Goal: Information Seeking & Learning: Learn about a topic

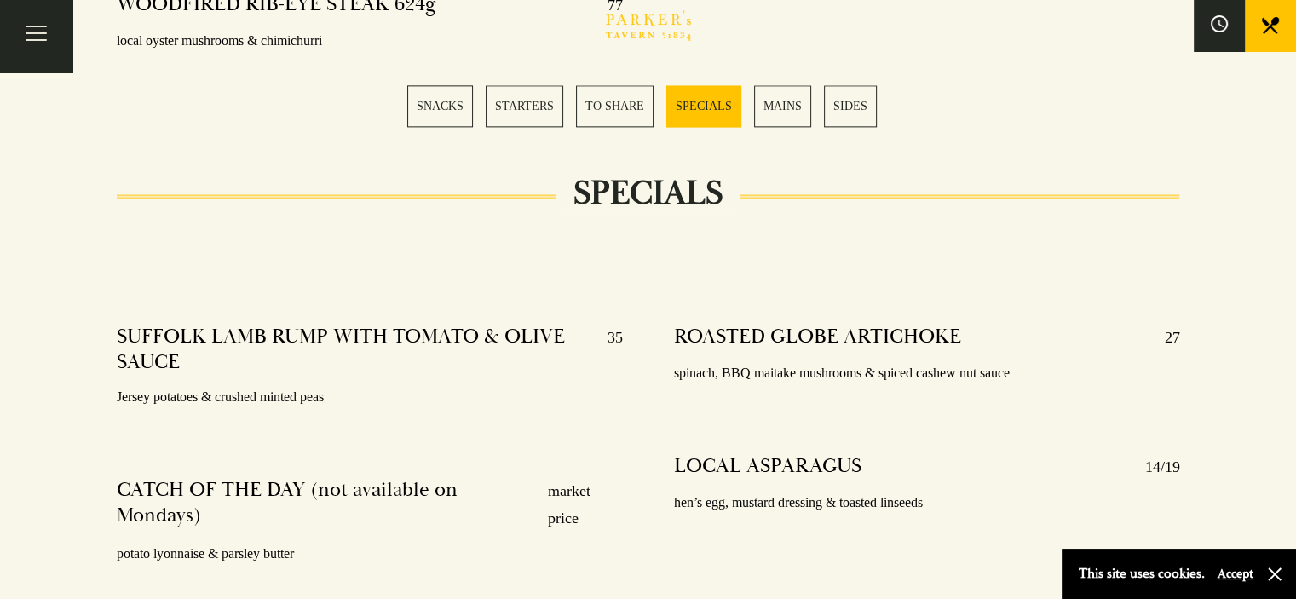
scroll to position [2470, 0]
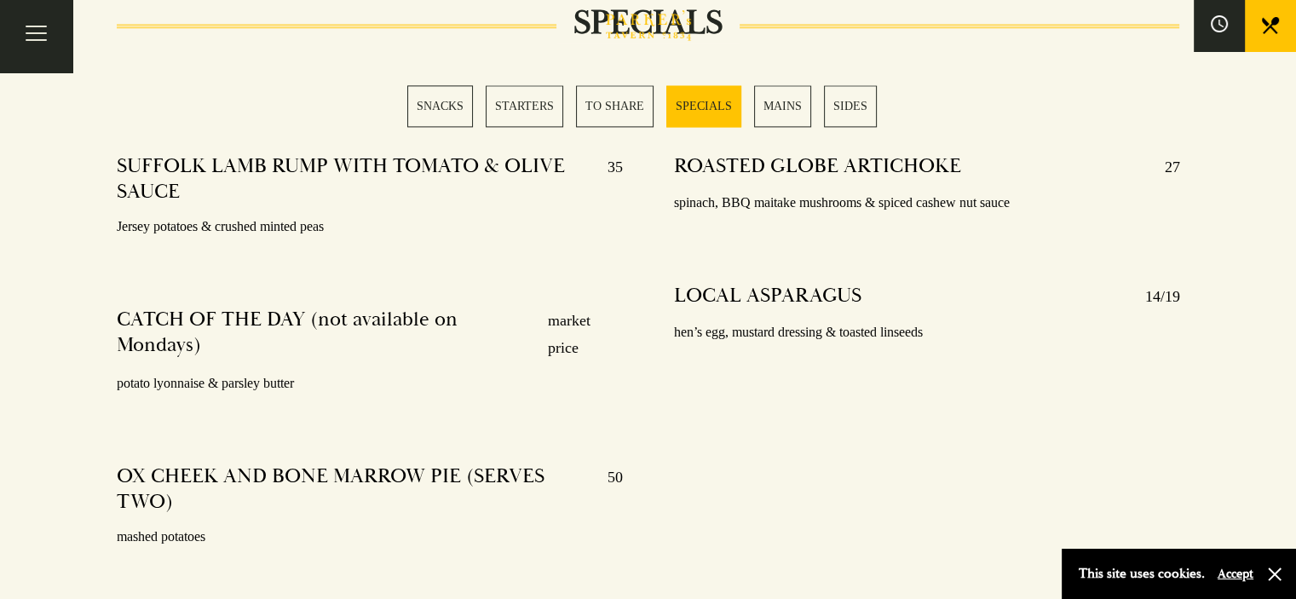
click at [451, 102] on link "SNACKS" at bounding box center [440, 106] width 66 height 42
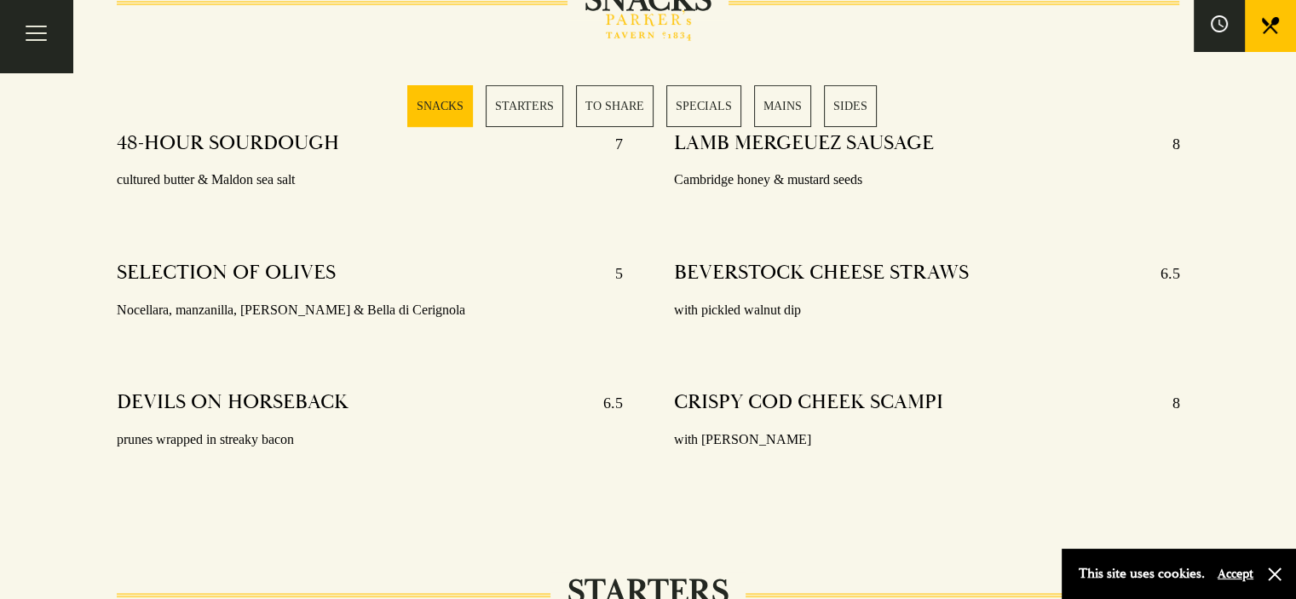
scroll to position [671, 0]
click at [545, 106] on link "STARTERS" at bounding box center [525, 106] width 78 height 42
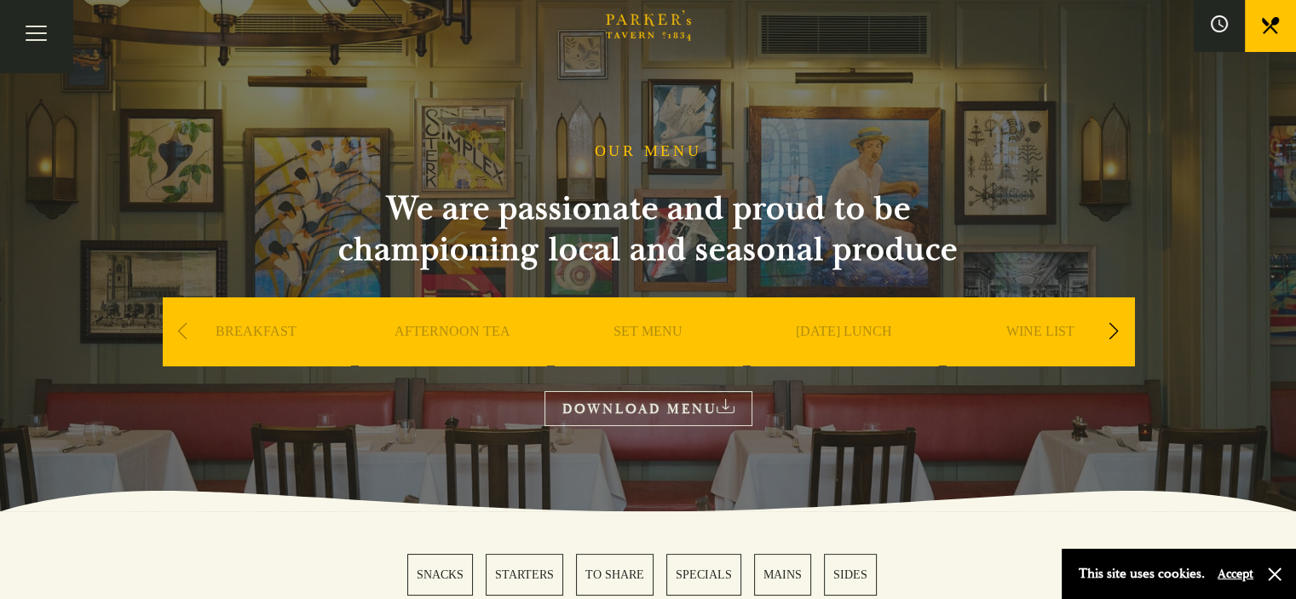
click at [0, 0] on link "Menus" at bounding box center [0, 0] width 0 height 0
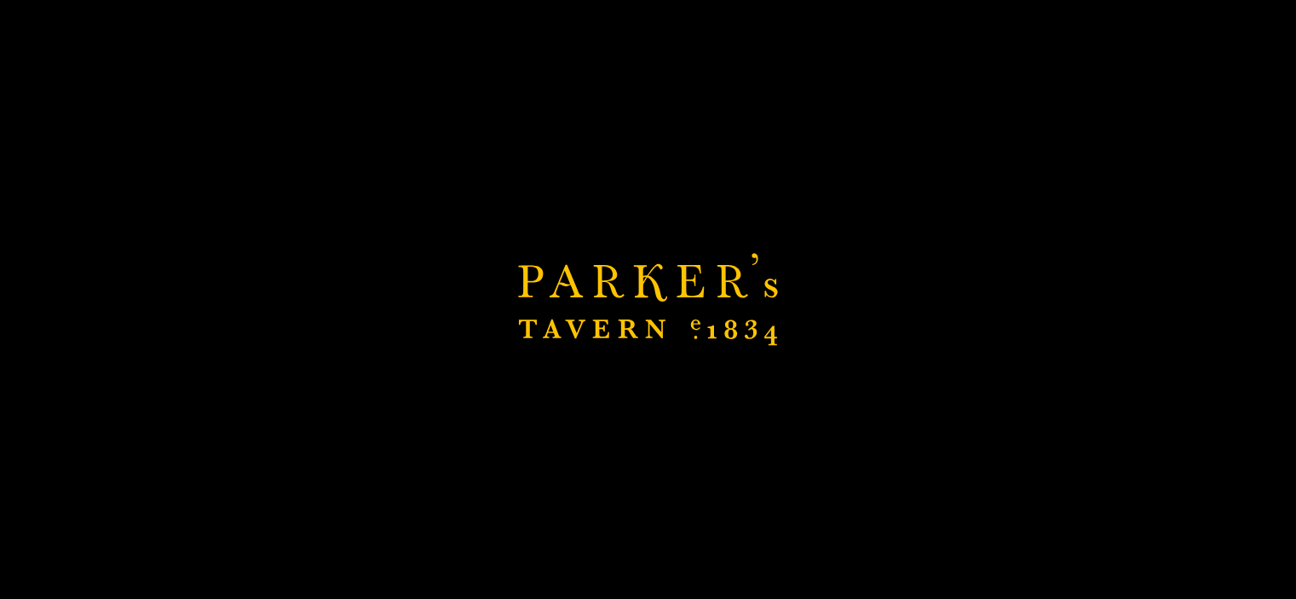
scroll to position [95, 0]
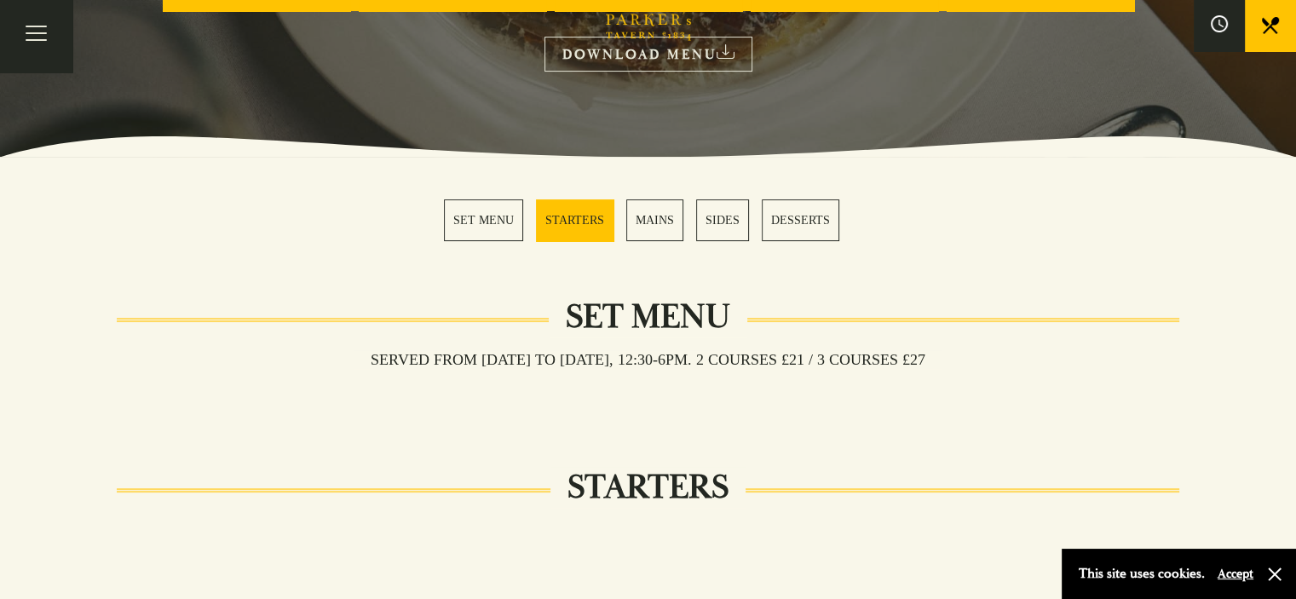
scroll to position [341, 0]
